Goal: Check status: Check status

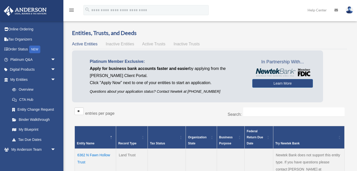
scroll to position [9, 0]
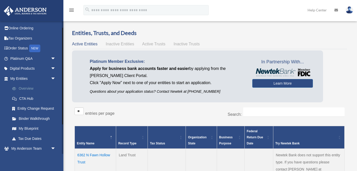
click at [29, 88] on link "Overview" at bounding box center [35, 89] width 56 height 10
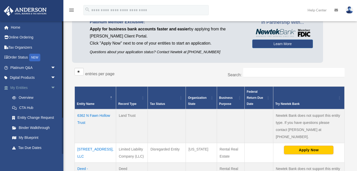
click at [25, 88] on link "My Entities arrow_drop_down" at bounding box center [34, 88] width 60 height 10
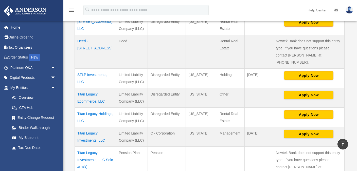
scroll to position [173, 0]
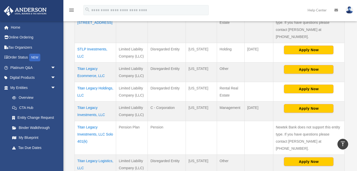
scroll to position [194, 0]
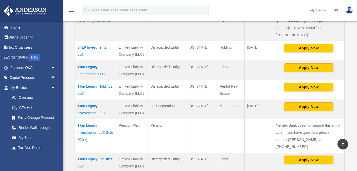
click at [90, 100] on td "Titan Legacy Investments, LLC" at bounding box center [95, 109] width 41 height 19
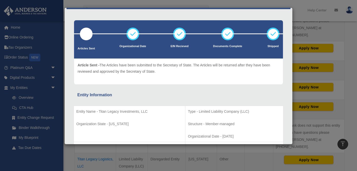
scroll to position [0, 0]
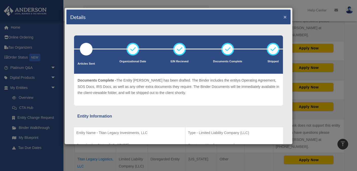
click at [283, 17] on button "×" at bounding box center [284, 16] width 3 height 5
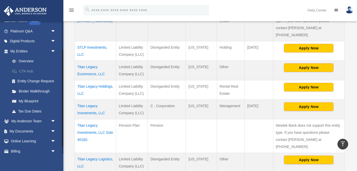
scroll to position [50, 0]
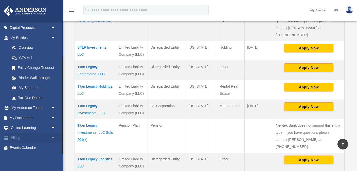
click at [17, 138] on link "Billing arrow_drop_down" at bounding box center [34, 138] width 60 height 10
click at [53, 136] on span "arrow_drop_down" at bounding box center [56, 138] width 10 height 10
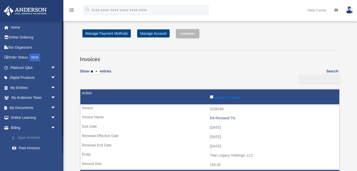
click at [36, 138] on link "$ Open Invoices" at bounding box center [35, 138] width 56 height 10
click at [53, 88] on span "arrow_drop_down" at bounding box center [56, 88] width 10 height 10
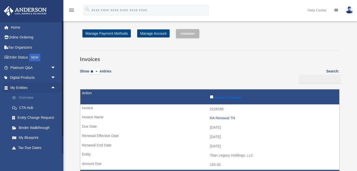
click at [30, 98] on link "Overview" at bounding box center [35, 98] width 56 height 10
click at [28, 97] on link "Overview" at bounding box center [35, 98] width 56 height 10
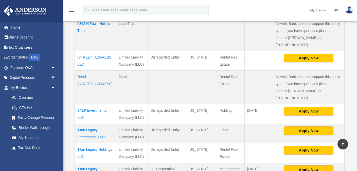
scroll to position [137, 0]
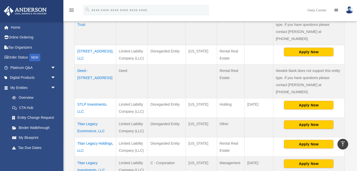
click at [94, 118] on td "Titan Legacy Ecommerce, LLC" at bounding box center [95, 127] width 41 height 19
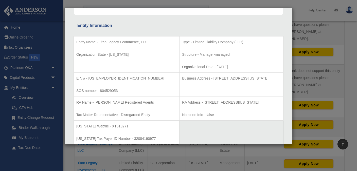
scroll to position [85, 0]
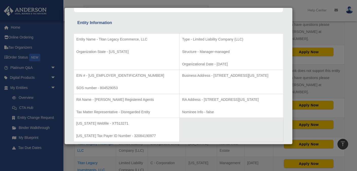
click at [294, 5] on div "Details × Articles Sent Organizational Date" at bounding box center [178, 85] width 357 height 171
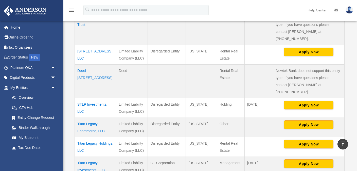
click at [92, 118] on td "Titan Legacy Ecommerce, LLC" at bounding box center [95, 127] width 41 height 19
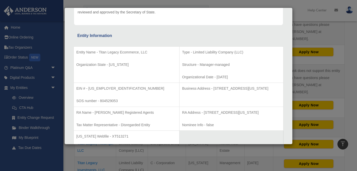
scroll to position [75, 0]
